Goal: Navigation & Orientation: Find specific page/section

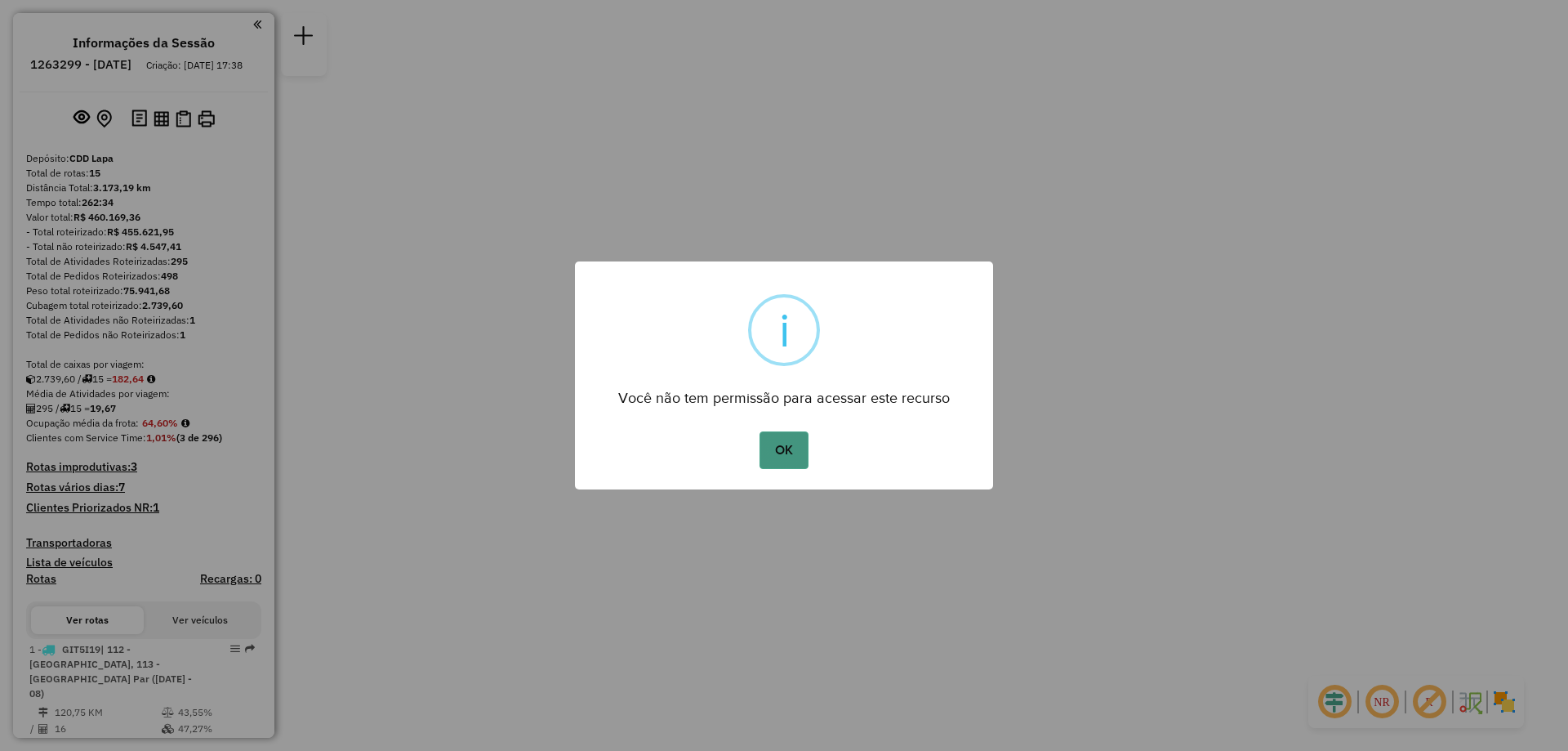
click at [793, 456] on button "OK" at bounding box center [784, 450] width 48 height 38
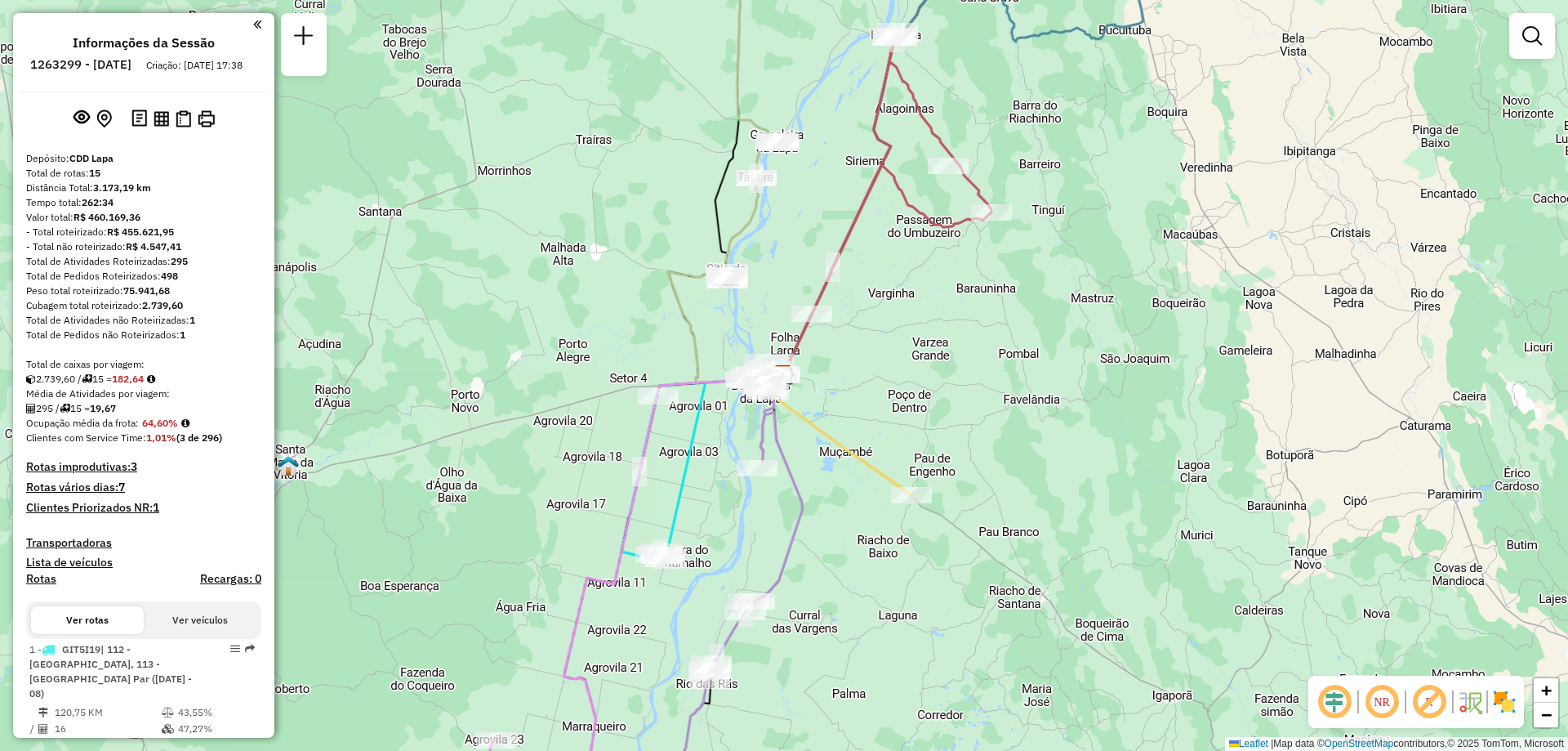
click at [939, 552] on div "Janela de atendimento Grade de atendimento Capacidade Transportadoras Veículos …" at bounding box center [784, 376] width 1568 height 751
click at [841, 516] on div "Rota 15 - Placa FZA7I32 23601426 - EDIVALDO [PERSON_NAME] de atendimento Grade …" at bounding box center [784, 376] width 1568 height 751
click at [882, 505] on div "Janela de atendimento Grade de atendimento Capacidade Transportadoras Veículos …" at bounding box center [784, 376] width 1568 height 751
drag, startPoint x: 972, startPoint y: 462, endPoint x: 950, endPoint y: 409, distance: 57.4
click at [970, 466] on div "Janela de atendimento Grade de atendimento Capacidade Transportadoras Veículos …" at bounding box center [784, 376] width 1568 height 751
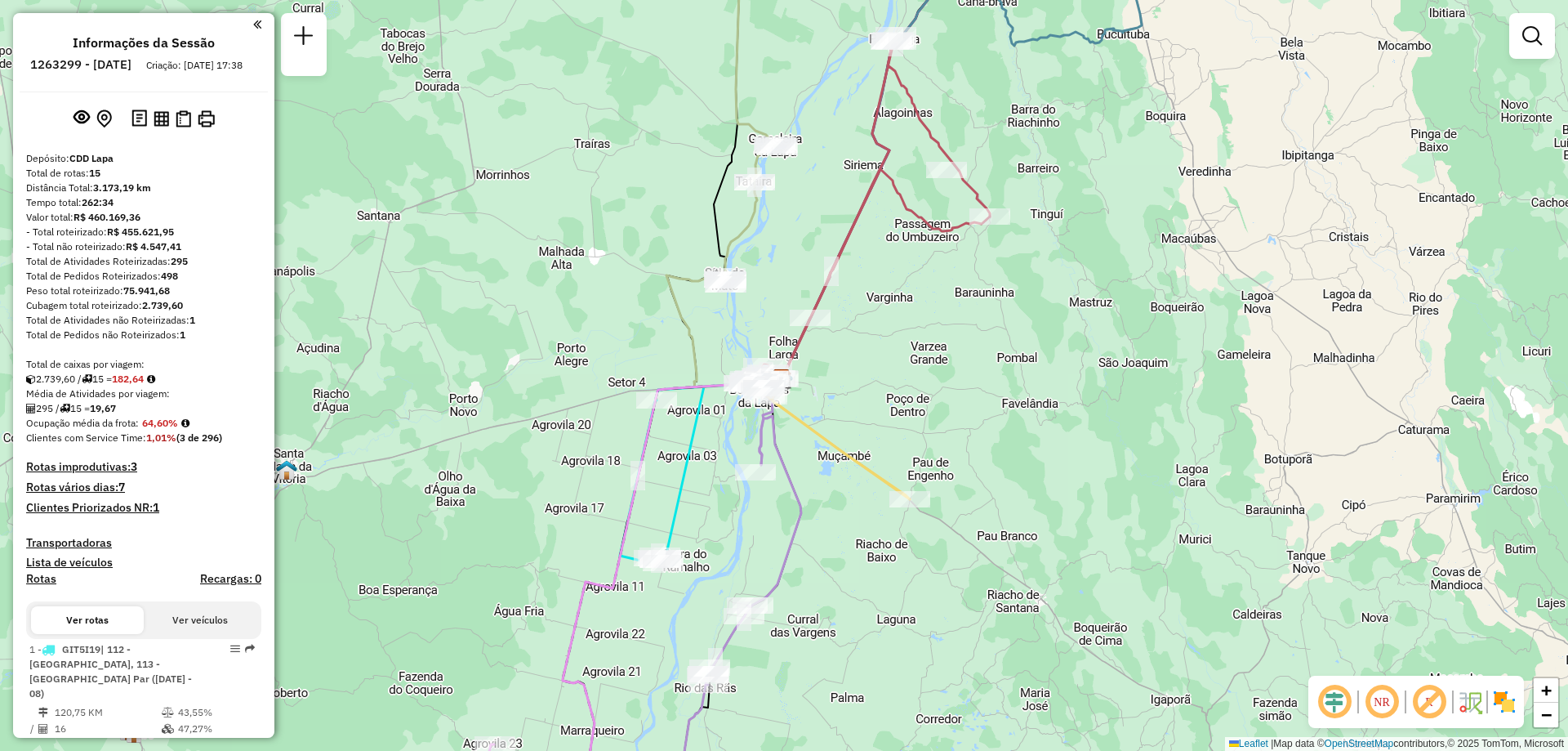
drag, startPoint x: 950, startPoint y: 409, endPoint x: 779, endPoint y: 365, distance: 176.6
click at [940, 418] on div "Janela de atendimento Grade de atendimento Capacidade Transportadoras Veículos …" at bounding box center [784, 376] width 1568 height 751
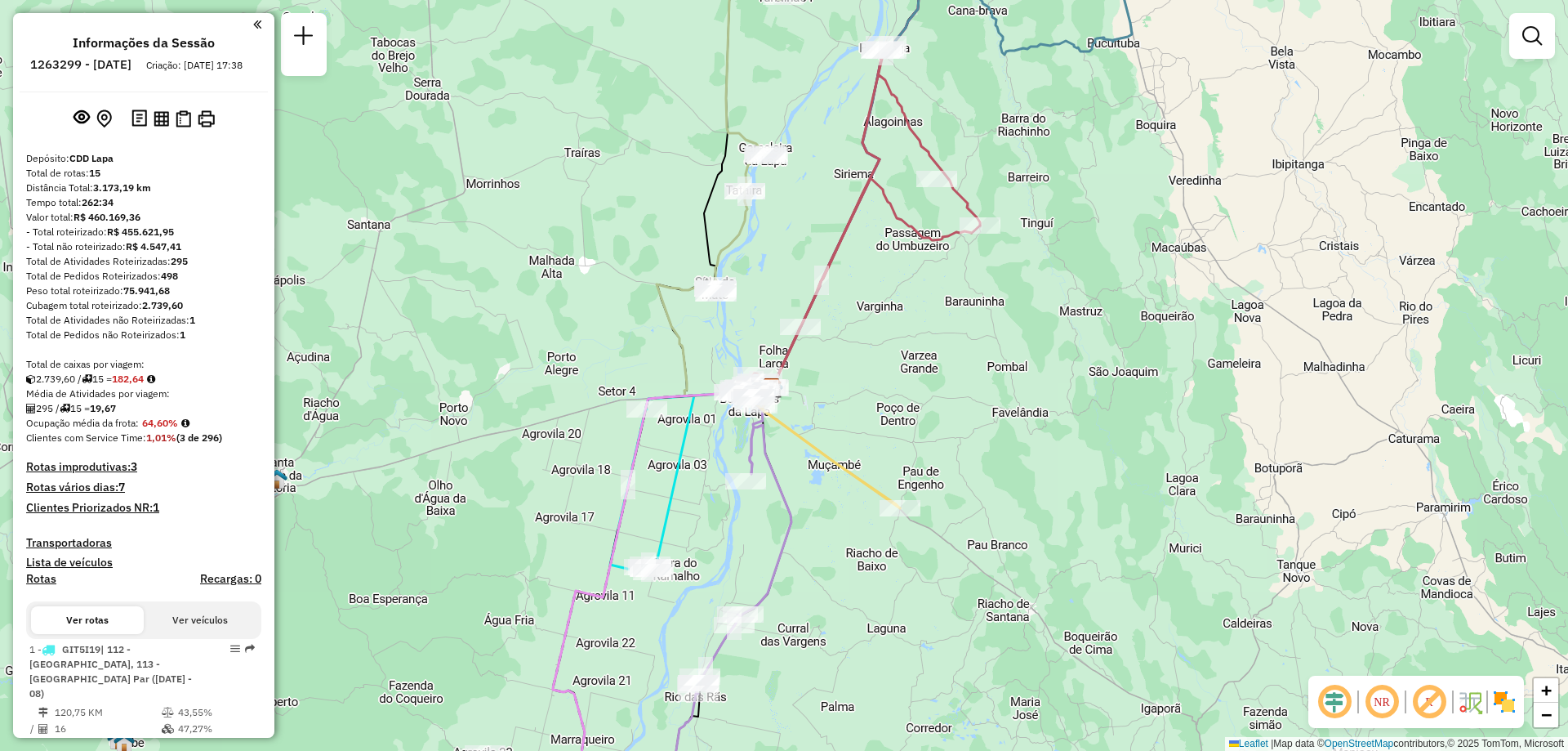
click at [791, 434] on icon at bounding box center [821, 450] width 158 height 118
select select "**********"
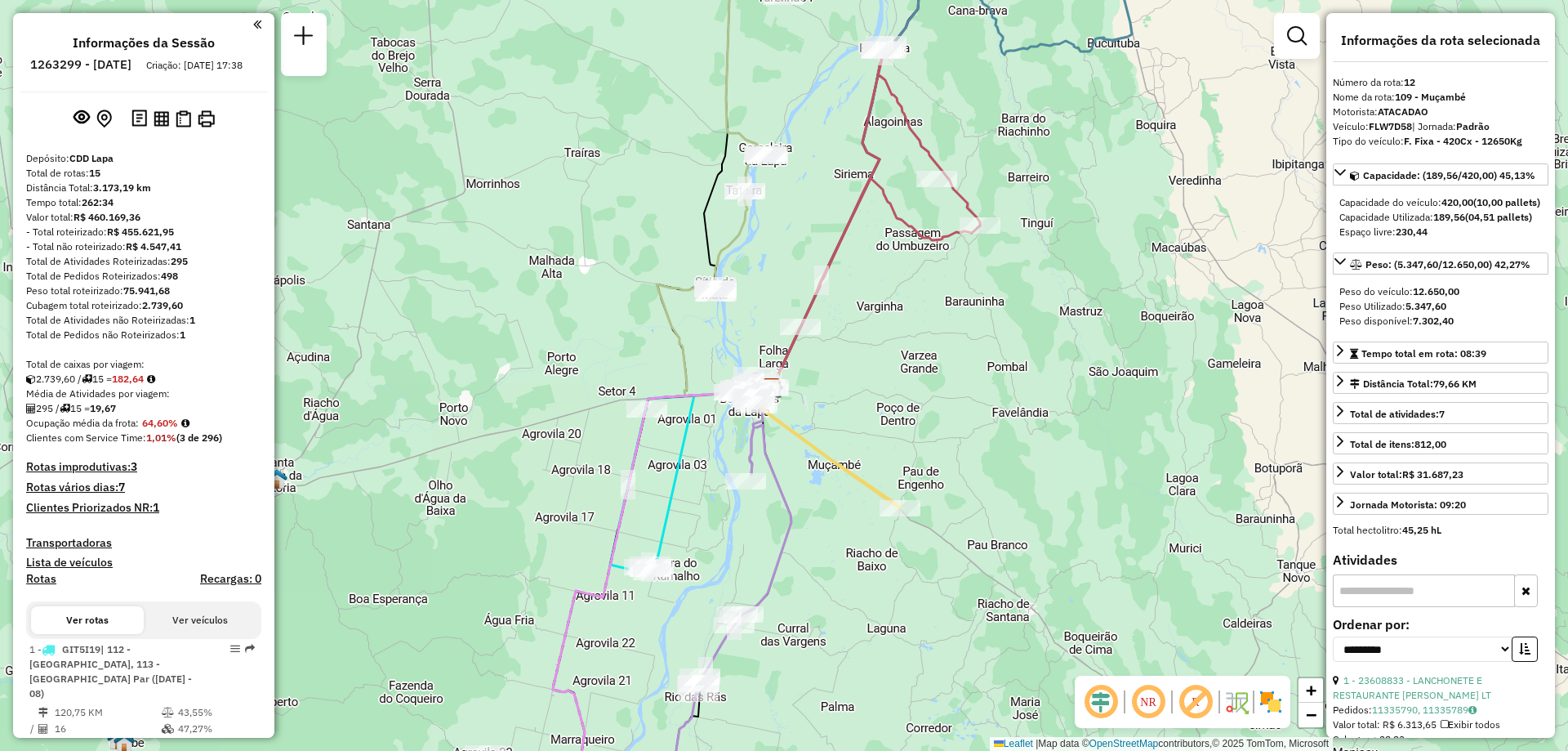
scroll to position [1673, 0]
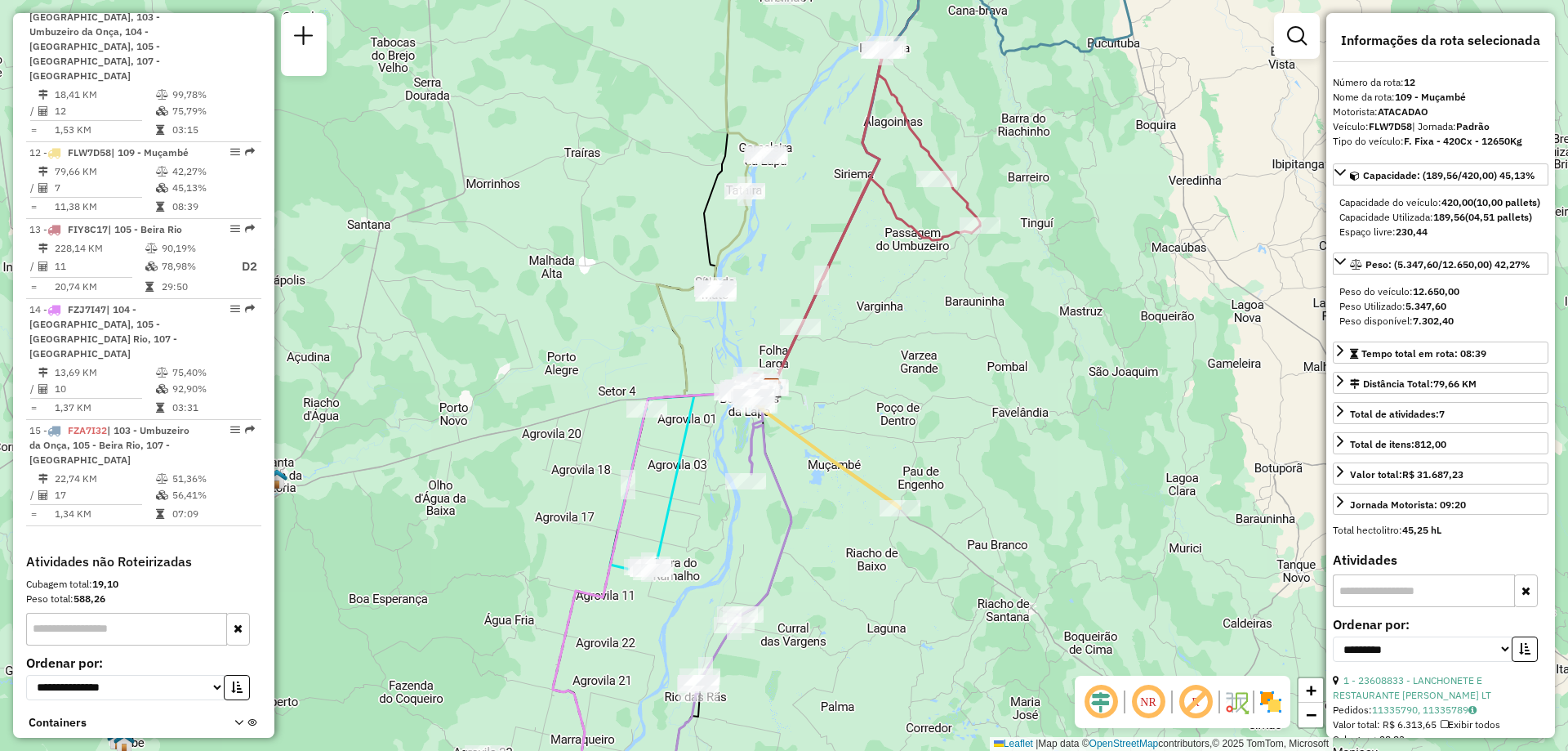
click at [798, 433] on icon at bounding box center [821, 450] width 158 height 118
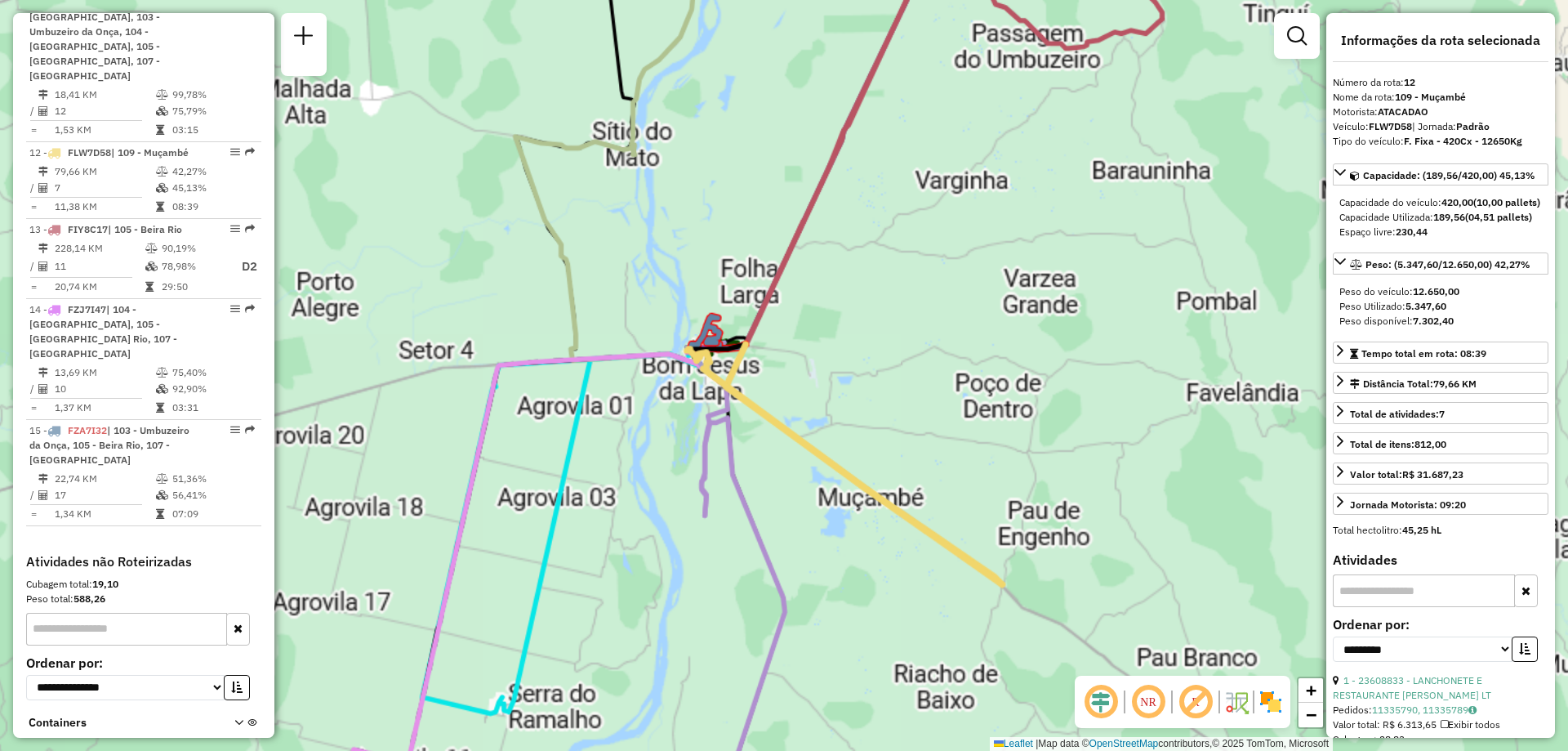
drag, startPoint x: 798, startPoint y: 433, endPoint x: 789, endPoint y: 439, distance: 10.8
click at [796, 437] on icon at bounding box center [844, 466] width 315 height 235
click at [789, 439] on icon at bounding box center [844, 466] width 315 height 235
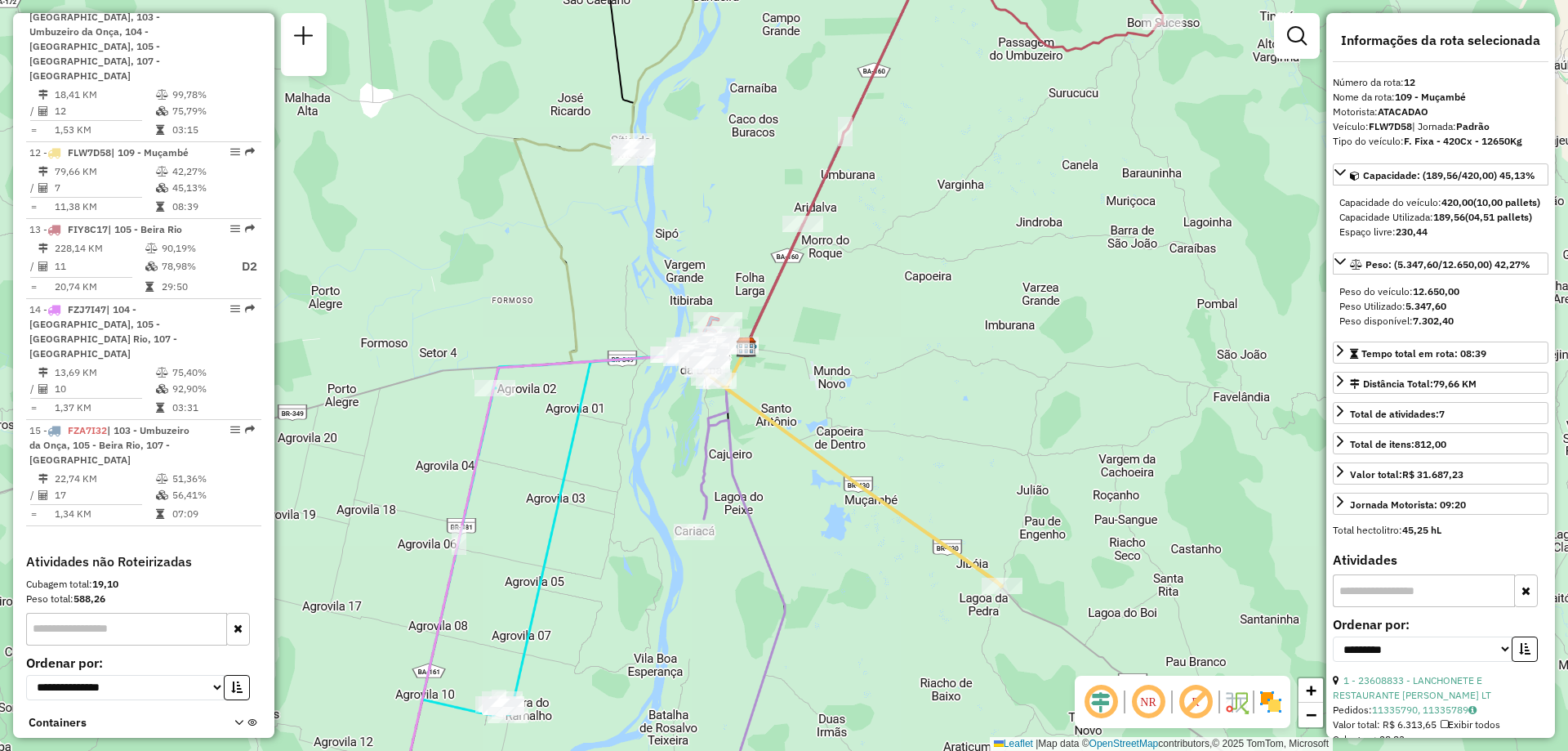
click at [823, 428] on div "Janela de atendimento Grade de atendimento Capacidade Transportadoras Veículos …" at bounding box center [784, 376] width 1568 height 751
click at [817, 427] on div "Janela de atendimento Grade de atendimento Capacidade Transportadoras Veículos …" at bounding box center [784, 376] width 1568 height 751
click at [706, 455] on div "Janela de atendimento Grade de atendimento Capacidade Transportadoras Veículos …" at bounding box center [784, 376] width 1568 height 751
